Goal: Information Seeking & Learning: Learn about a topic

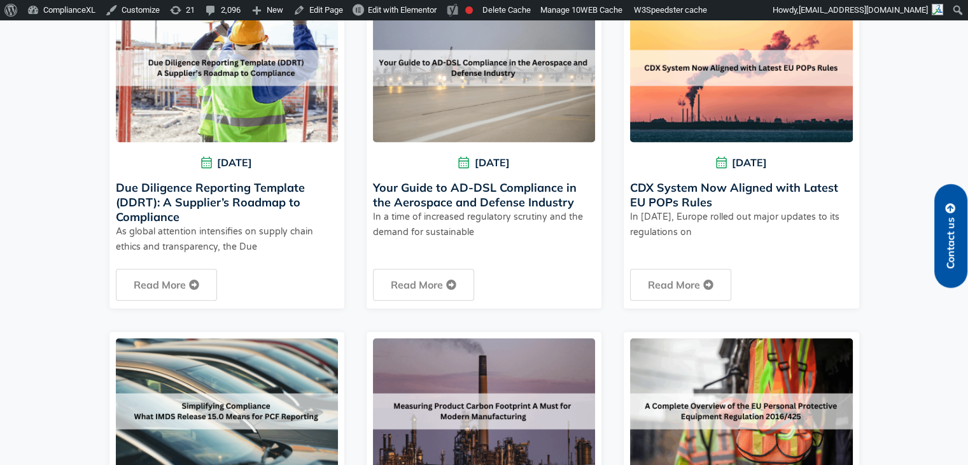
scroll to position [426, 0]
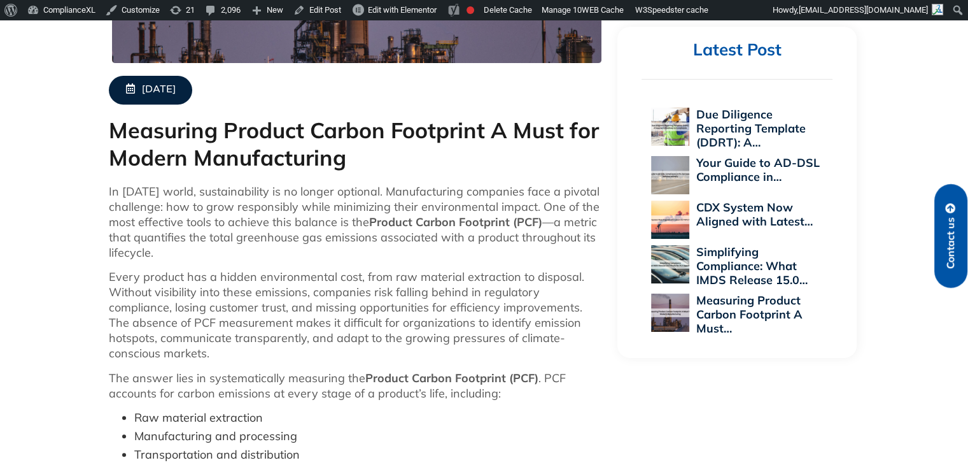
scroll to position [486, 0]
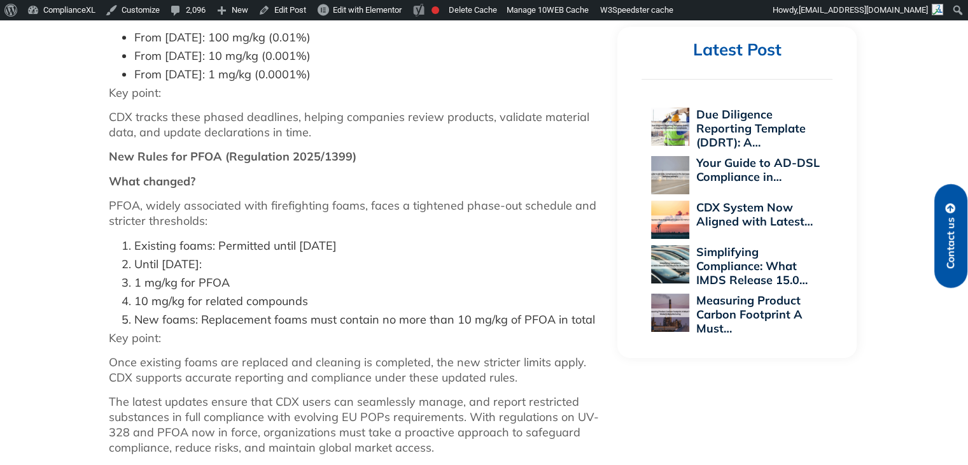
scroll to position [845, 0]
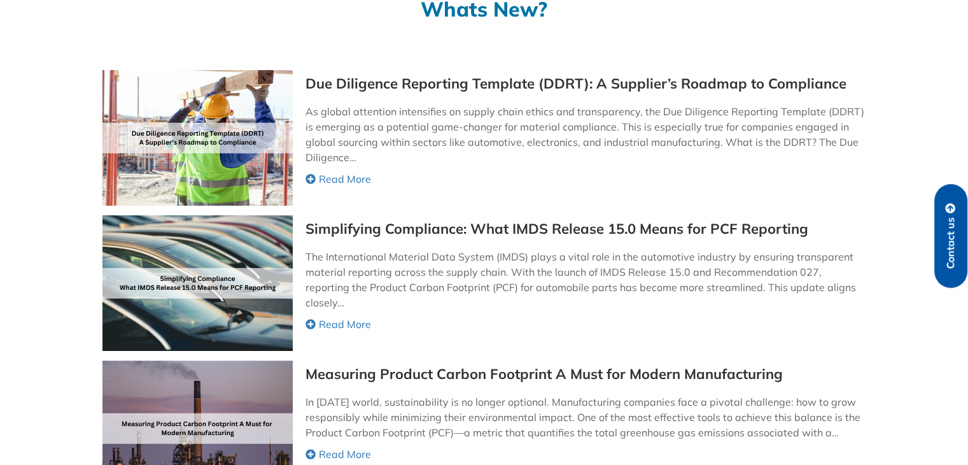
scroll to position [267, 0]
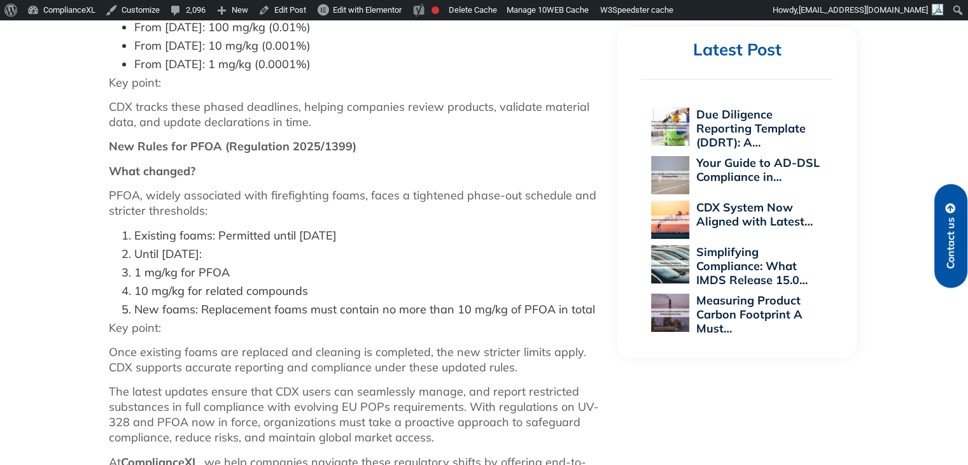
drag, startPoint x: 396, startPoint y: 248, endPoint x: 131, endPoint y: 249, distance: 265.4
click at [134, 243] on li "Existing foams: Permitted until December 3, 2025" at bounding box center [369, 235] width 471 height 15
copy li "Existing foams: Permitted until [DATE]"
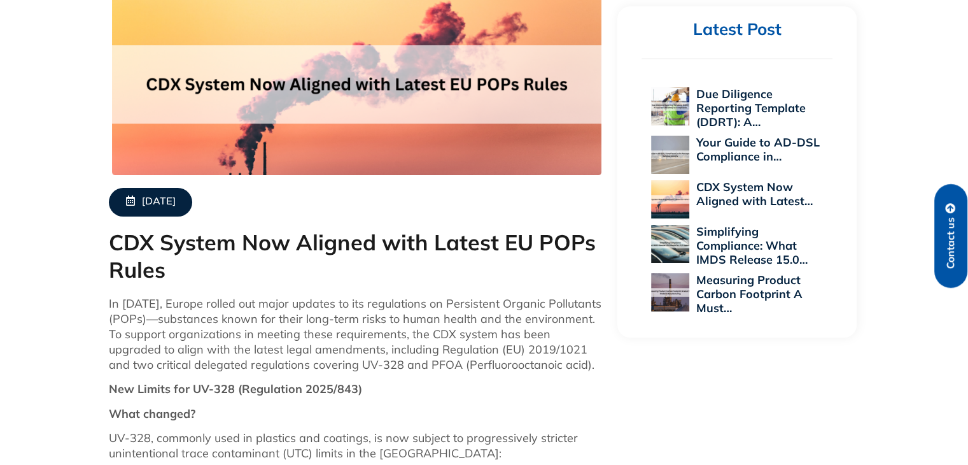
scroll to position [392, 0]
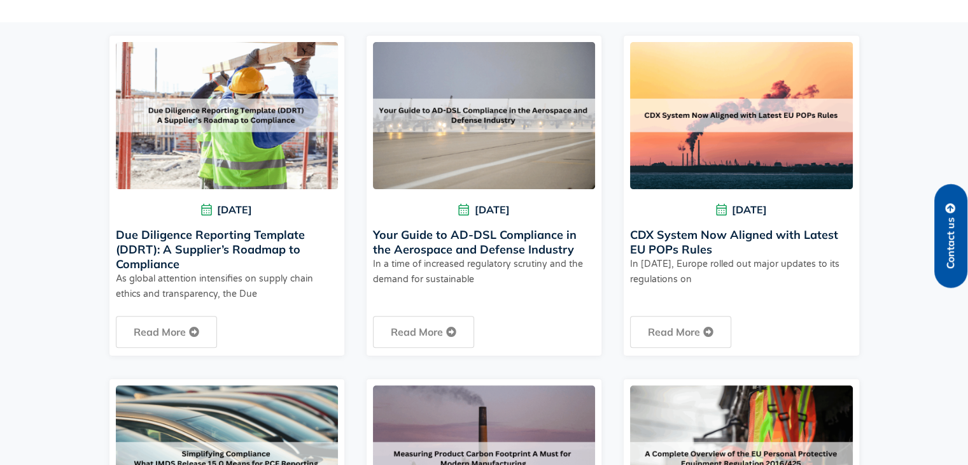
drag, startPoint x: 0, startPoint y: 0, endPoint x: 439, endPoint y: 243, distance: 501.9
